Goal: Information Seeking & Learning: Find specific fact

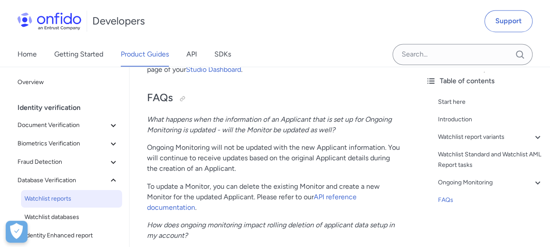
scroll to position [2314, 0]
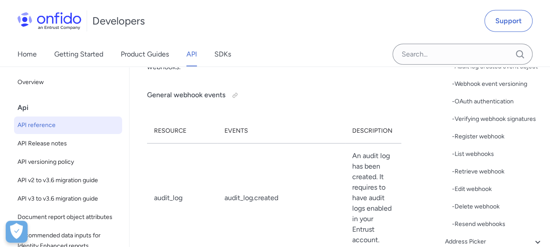
scroll to position [673, 0]
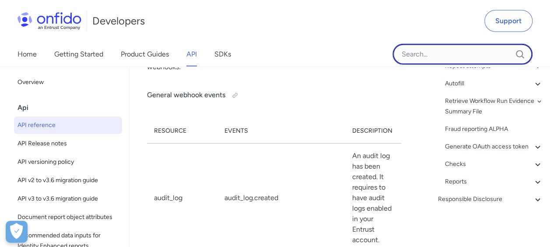
click at [433, 57] on input "Onfido search input field" at bounding box center [462, 54] width 140 height 21
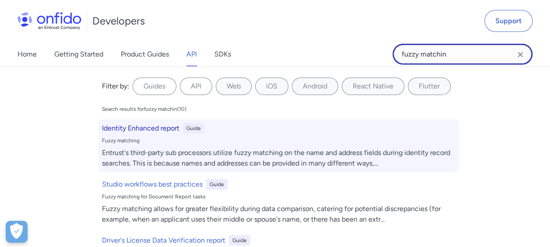
type input "fuzzy matchin"
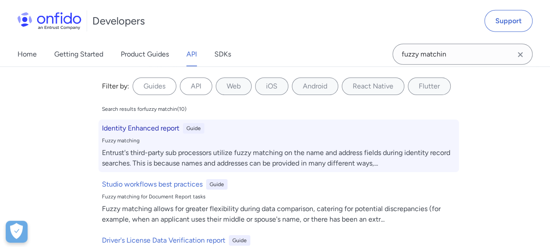
click at [158, 124] on h6 "Identity Enhanced report" at bounding box center [140, 128] width 77 height 10
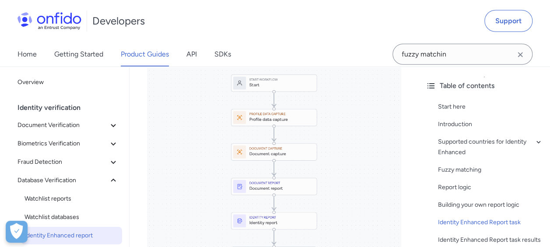
scroll to position [2956, 0]
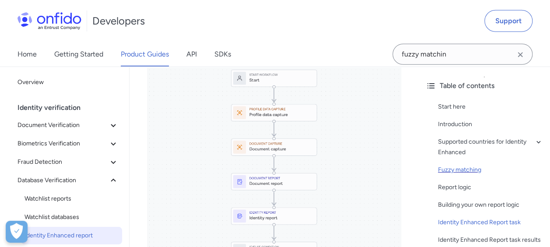
click at [472, 169] on div "Fuzzy matching" at bounding box center [490, 169] width 105 height 10
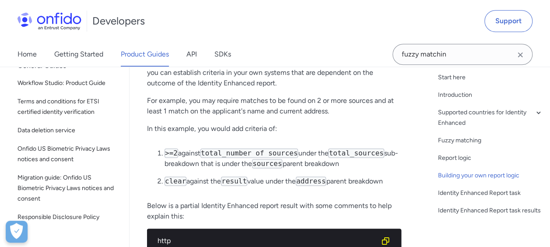
scroll to position [367, 0]
